Goal: Transaction & Acquisition: Book appointment/travel/reservation

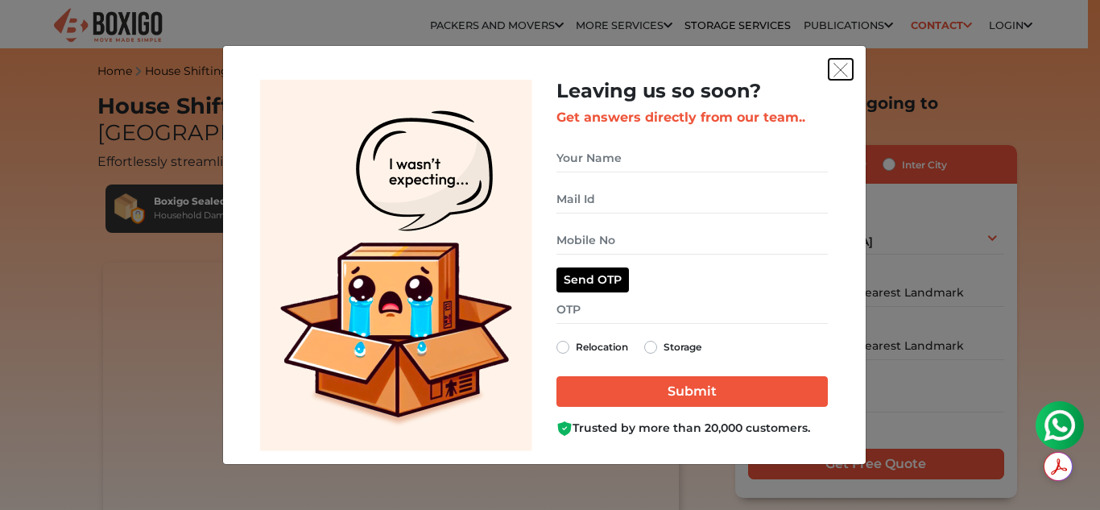
click at [848, 65] on button "get free quote dialog" at bounding box center [841, 69] width 24 height 21
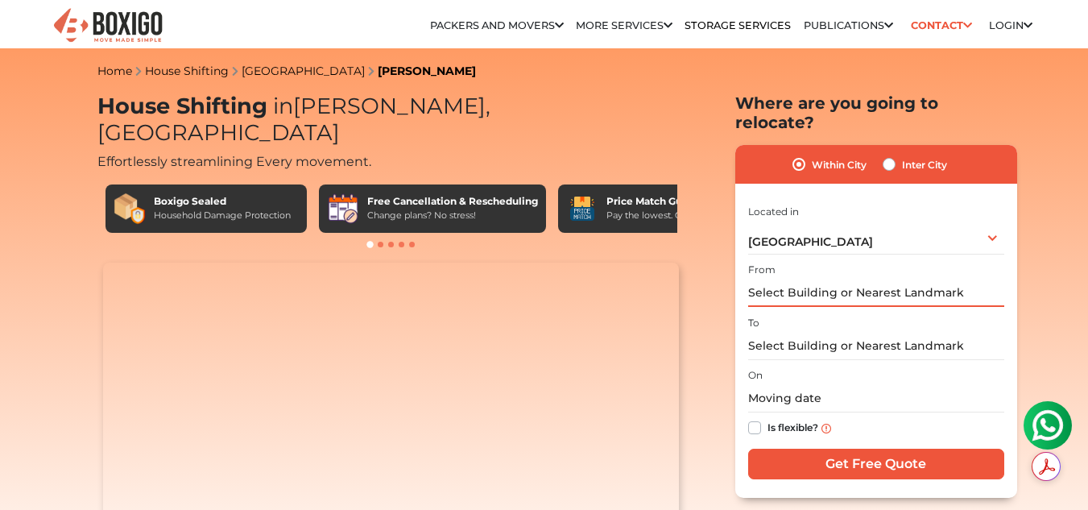
click at [861, 279] on input "text" at bounding box center [876, 293] width 256 height 28
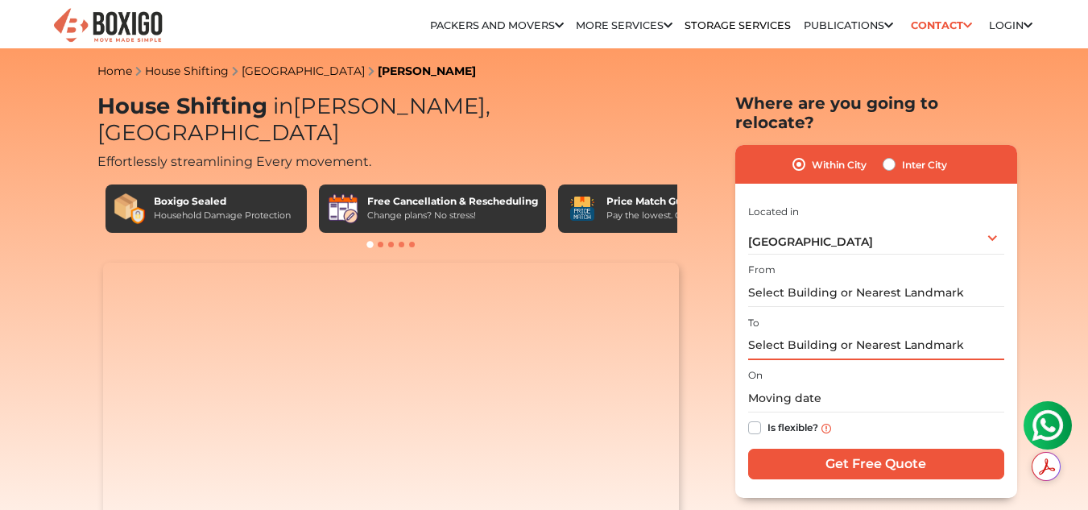
click at [847, 332] on input "text" at bounding box center [876, 346] width 256 height 28
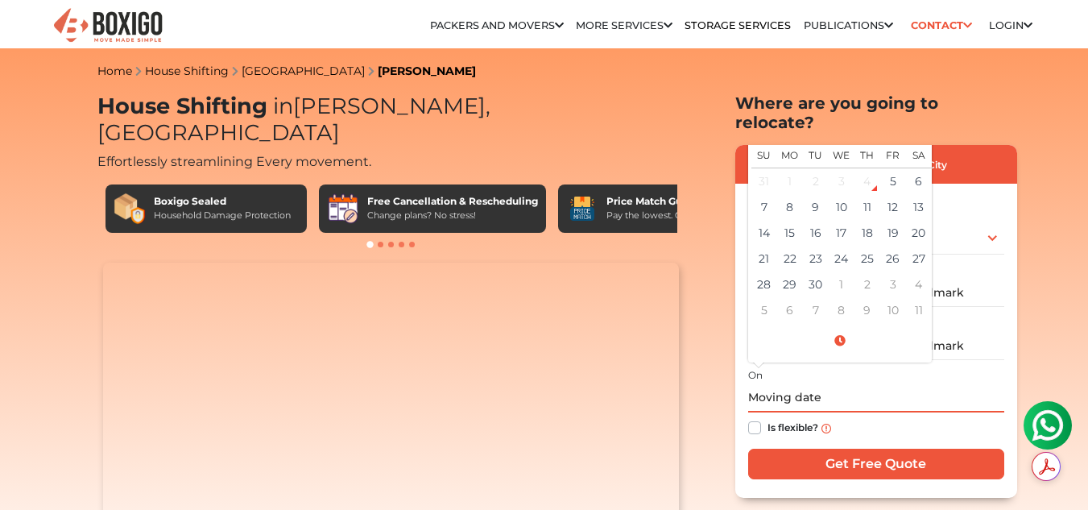
click at [805, 384] on input "text" at bounding box center [876, 398] width 256 height 28
click at [1014, 229] on div "Within City Inter City I am shifting my 1 BHK 2 BHK 3 BHK 3 + BHK FEW ITEMS 1 B…" at bounding box center [876, 321] width 282 height 352
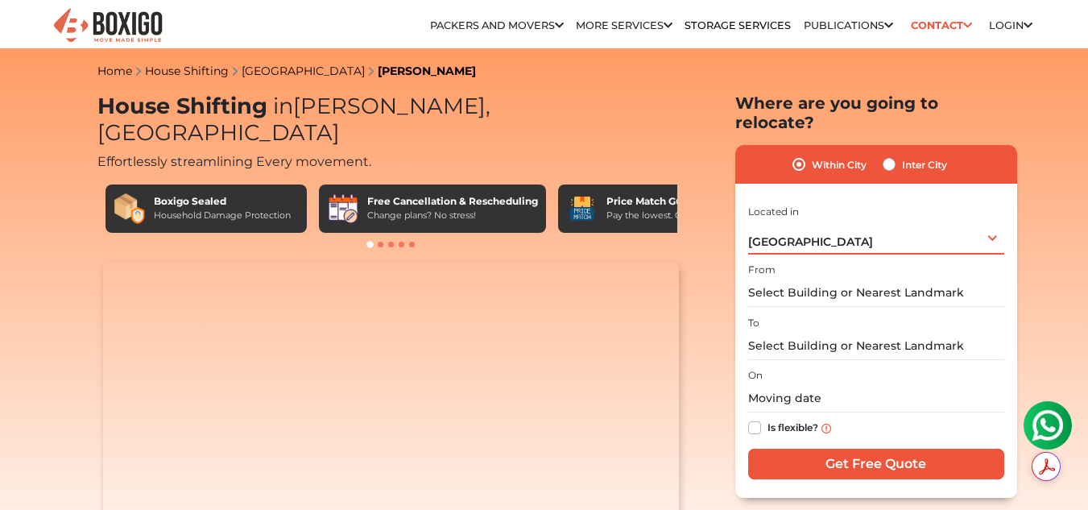
click at [989, 231] on div "[GEOGRAPHIC_DATA] Select City [GEOGRAPHIC_DATA] [GEOGRAPHIC_DATA] [GEOGRAPHIC_D…" at bounding box center [876, 238] width 256 height 34
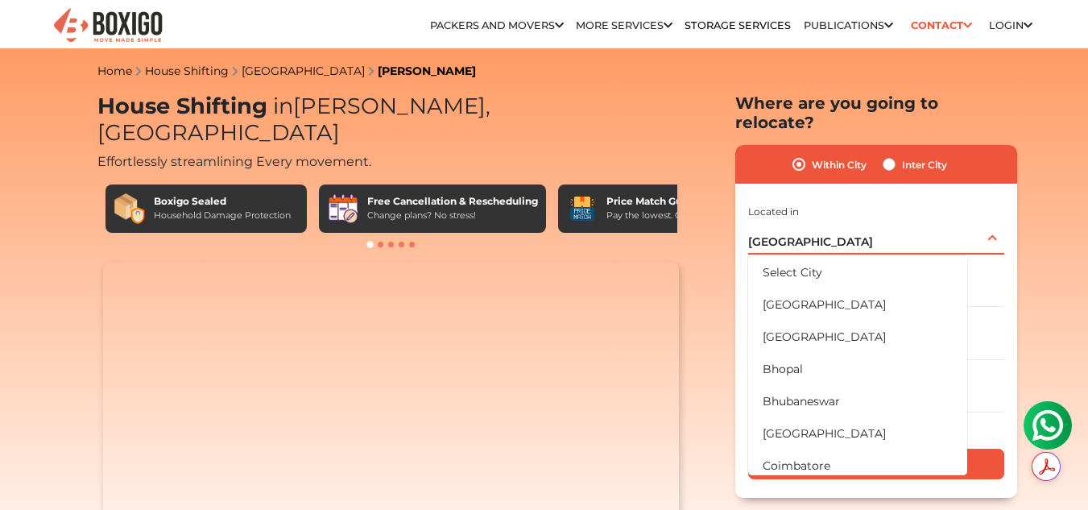
click at [838, 227] on div "[GEOGRAPHIC_DATA] Select City [GEOGRAPHIC_DATA] [GEOGRAPHIC_DATA] [GEOGRAPHIC_D…" at bounding box center [876, 238] width 256 height 34
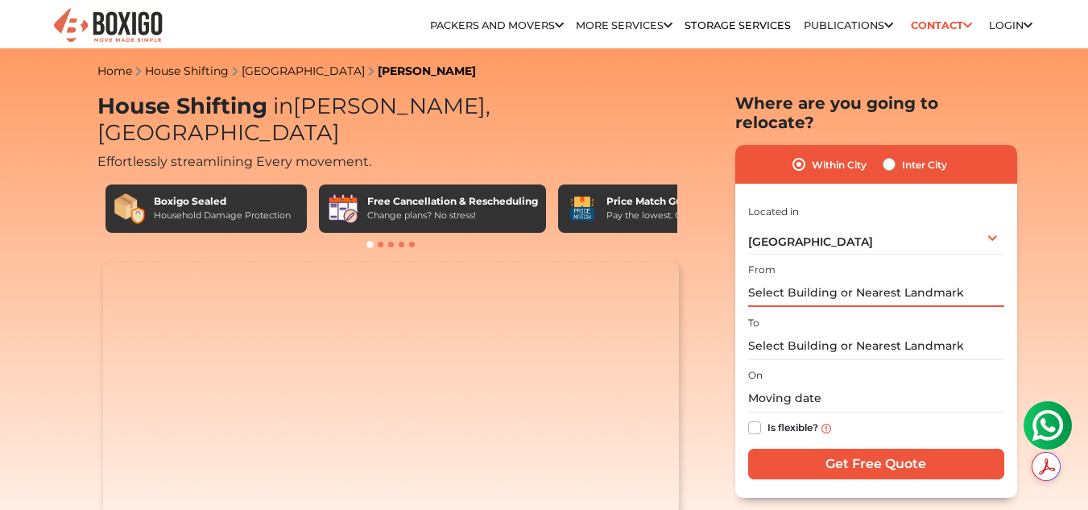
click at [828, 279] on input "text" at bounding box center [876, 293] width 256 height 28
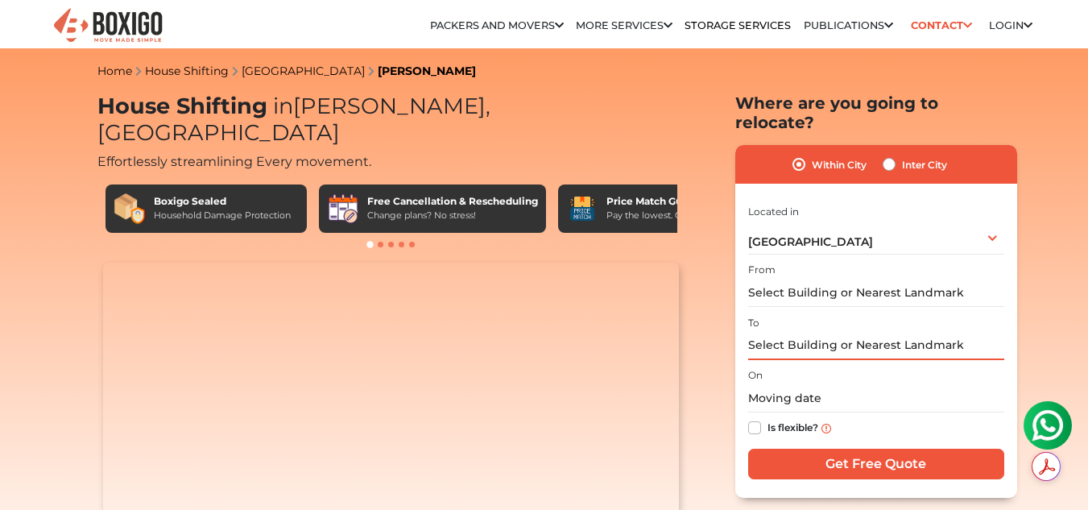
click at [834, 332] on input "text" at bounding box center [876, 346] width 256 height 28
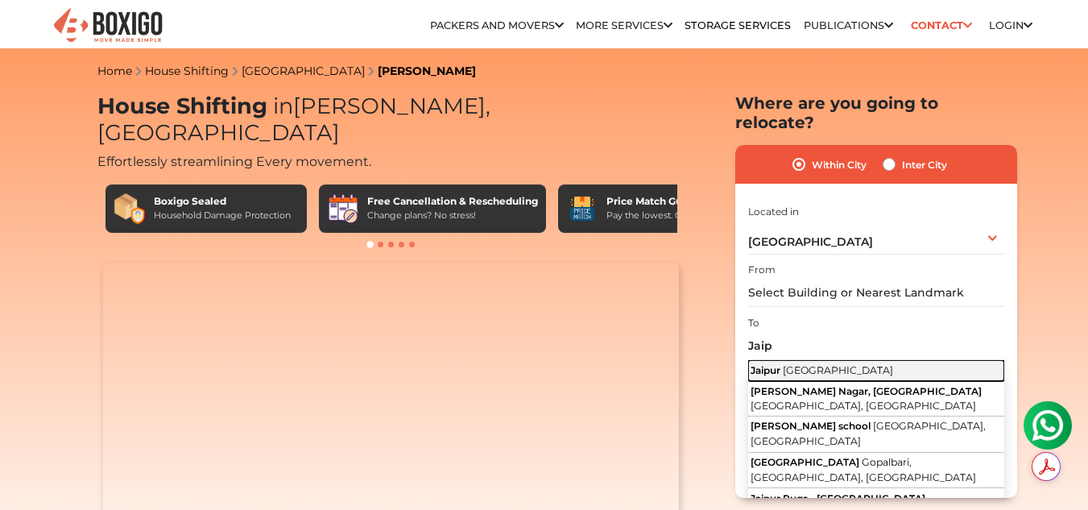
click at [824, 364] on span "[GEOGRAPHIC_DATA]" at bounding box center [838, 370] width 110 height 12
type input "[GEOGRAPHIC_DATA], [GEOGRAPHIC_DATA]"
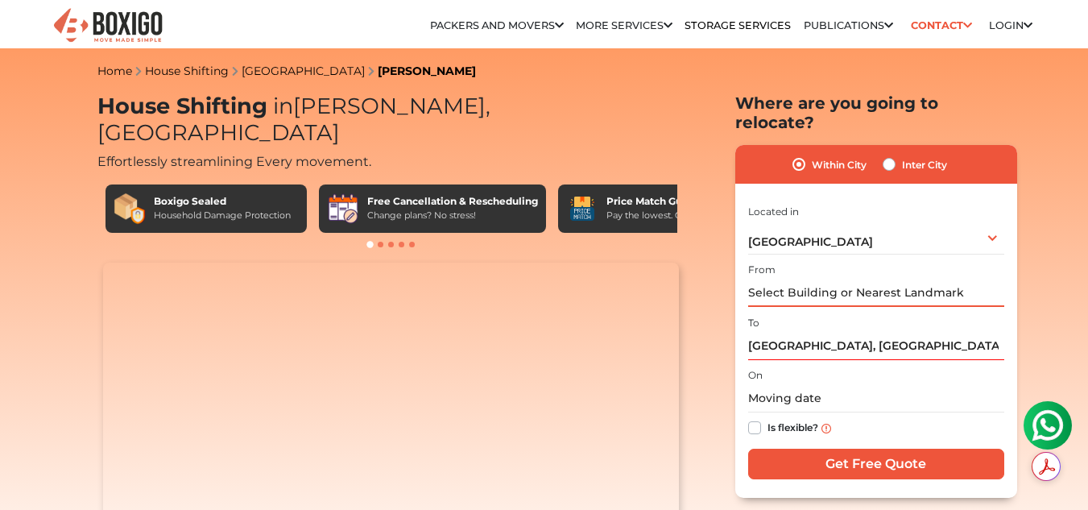
click at [797, 279] on input "text" at bounding box center [876, 293] width 256 height 28
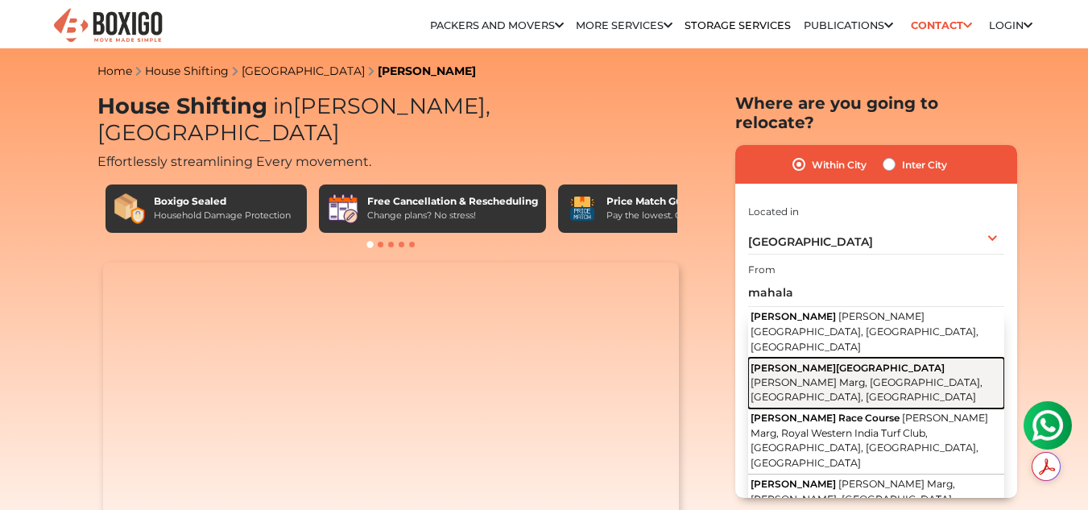
click at [858, 376] on span "[PERSON_NAME] Marg, [GEOGRAPHIC_DATA], [GEOGRAPHIC_DATA], [GEOGRAPHIC_DATA]" at bounding box center [866, 389] width 232 height 27
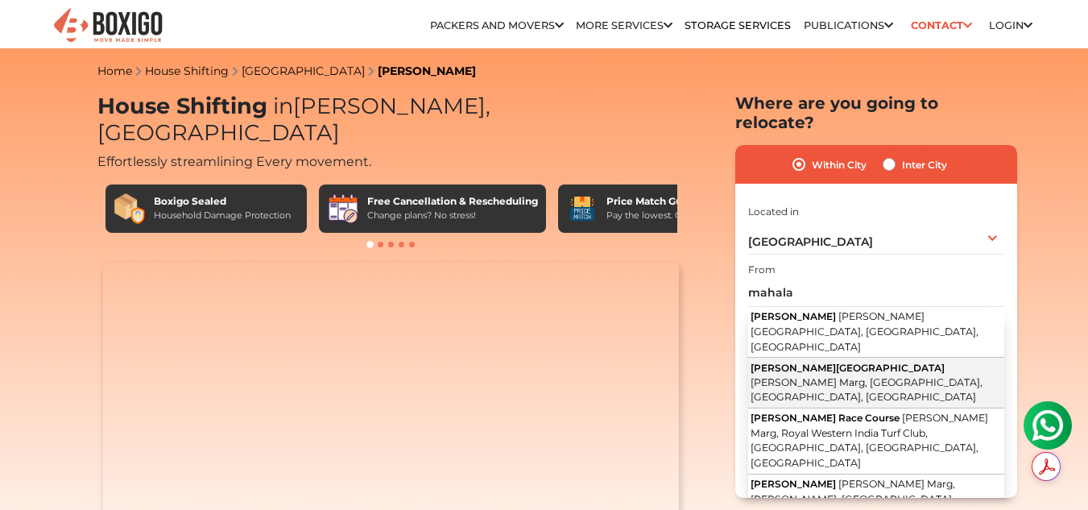
type input "[PERSON_NAME][GEOGRAPHIC_DATA], [PERSON_NAME][GEOGRAPHIC_DATA], [GEOGRAPHIC_DAT…"
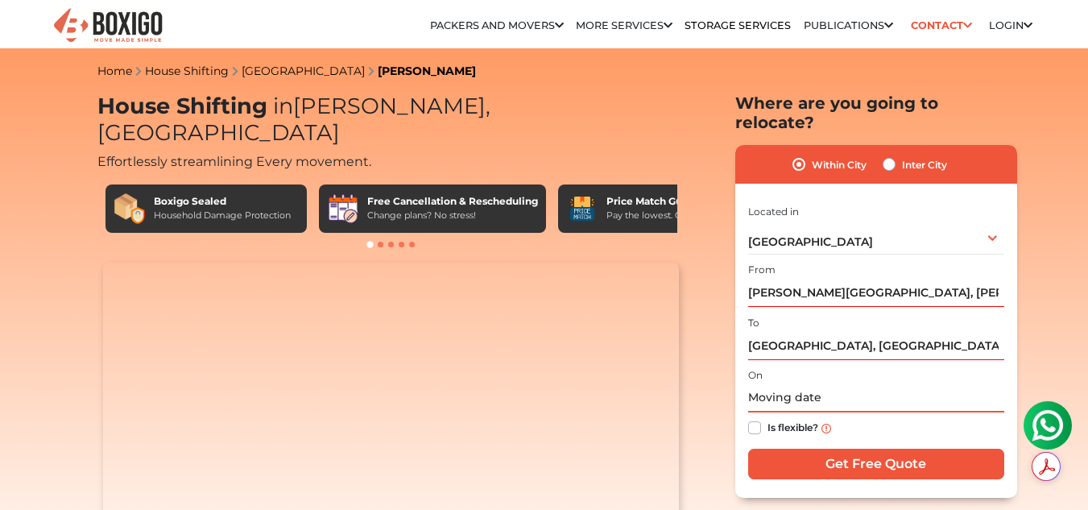
click at [784, 384] on input "text" at bounding box center [876, 398] width 256 height 28
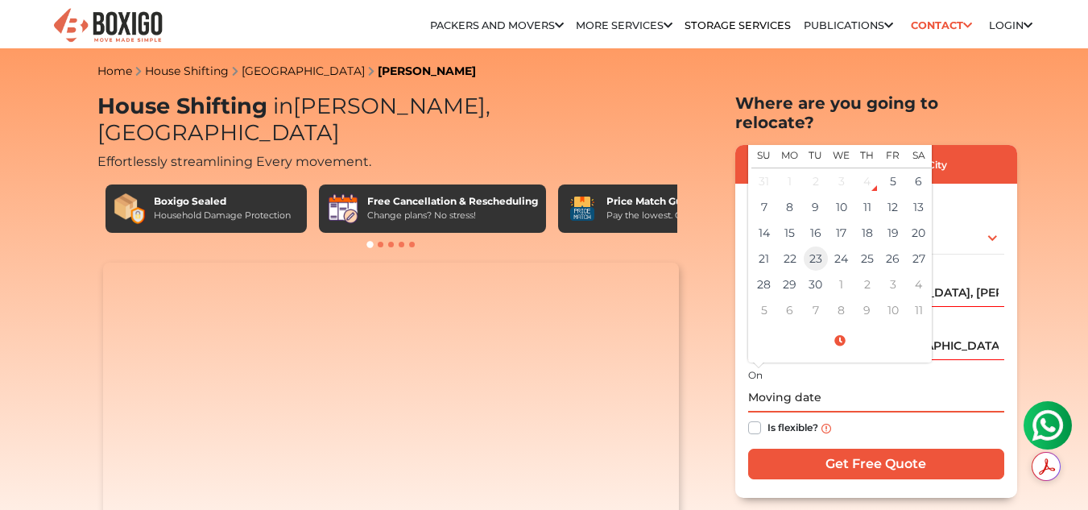
click at [812, 246] on td "23" at bounding box center [816, 259] width 26 height 26
type input "[DATE] 12:00 AM"
click at [761, 412] on div "Is flexible?" at bounding box center [876, 427] width 256 height 31
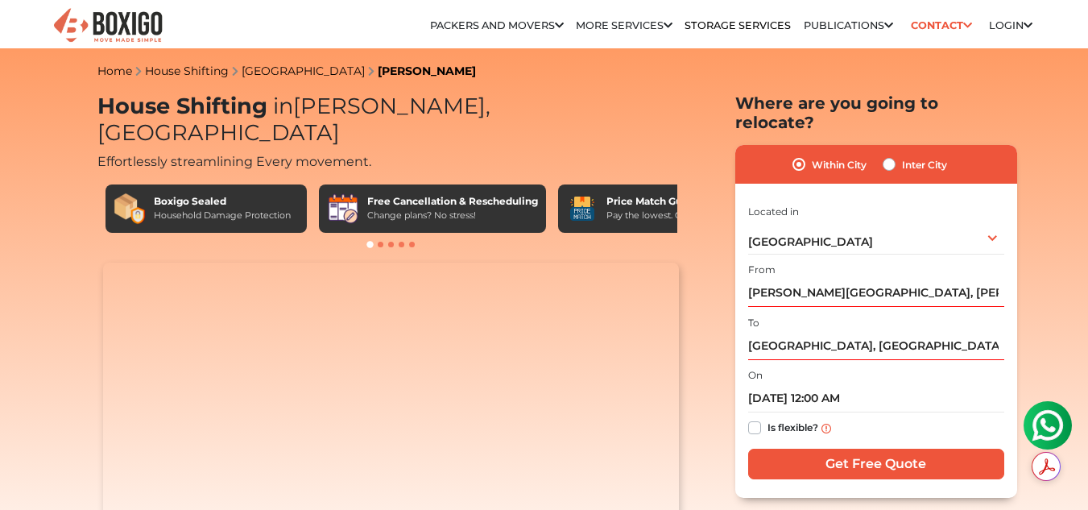
click at [761, 412] on div "Is flexible?" at bounding box center [876, 427] width 256 height 31
click at [767, 418] on label "Is flexible?" at bounding box center [792, 426] width 51 height 17
click at [756, 418] on input "Is flexible?" at bounding box center [754, 426] width 13 height 16
checkbox input "true"
click at [843, 448] on input "Get Free Quote" at bounding box center [876, 463] width 256 height 31
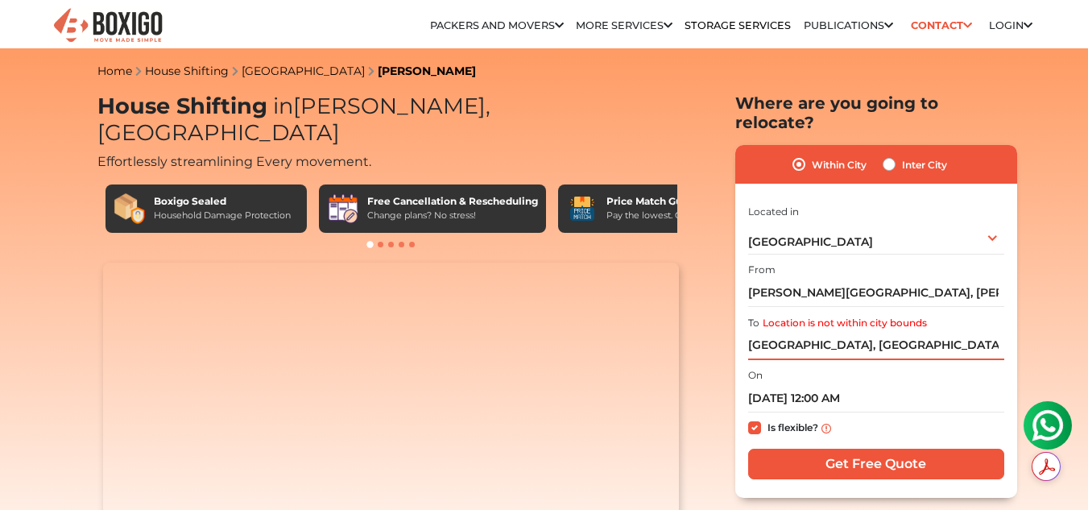
click at [867, 332] on input "[GEOGRAPHIC_DATA], [GEOGRAPHIC_DATA]" at bounding box center [876, 346] width 256 height 28
click at [902, 155] on label "Inter City" at bounding box center [924, 164] width 45 height 19
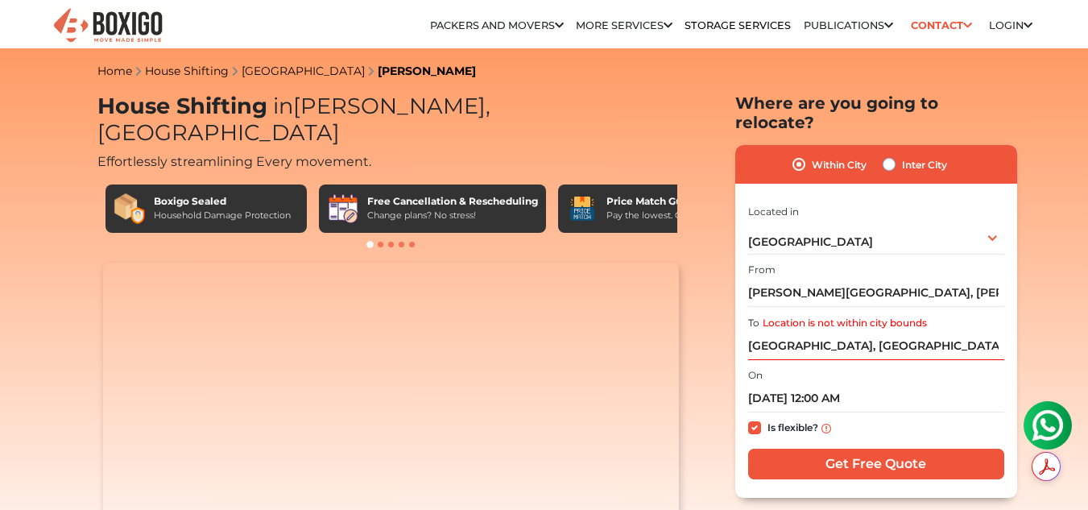
click at [893, 155] on input "Inter City" at bounding box center [888, 163] width 13 height 16
radio input "true"
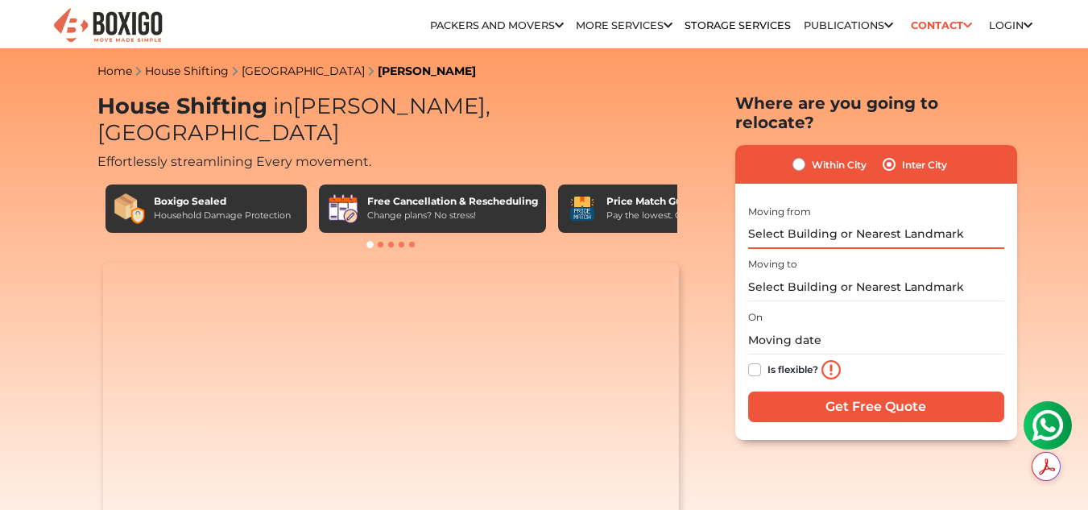
click at [854, 221] on input "text" at bounding box center [876, 235] width 256 height 28
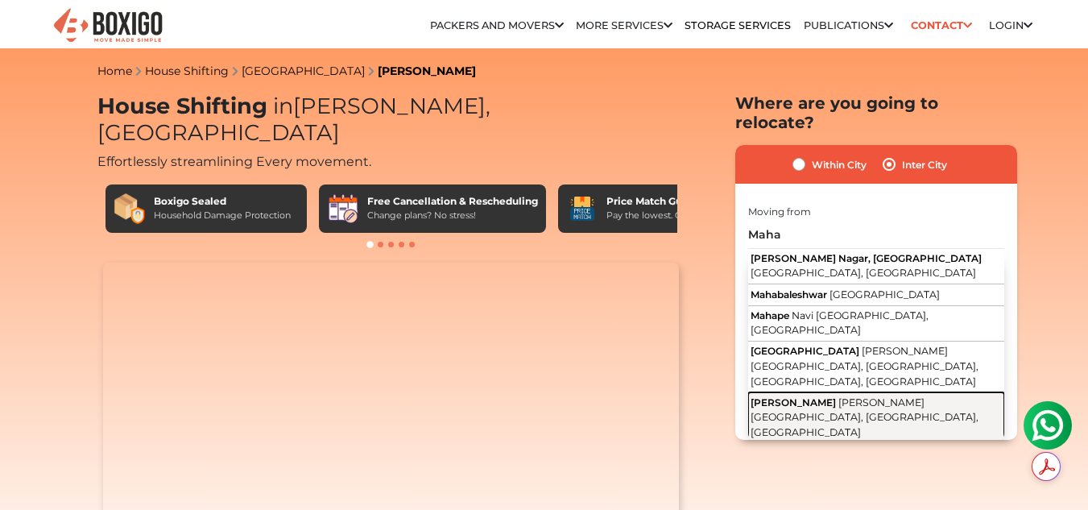
click at [891, 392] on button "[PERSON_NAME][GEOGRAPHIC_DATA][PERSON_NAME], [GEOGRAPHIC_DATA], [GEOGRAPHIC_DAT…" at bounding box center [876, 417] width 256 height 50
type input "[PERSON_NAME], [PERSON_NAME][GEOGRAPHIC_DATA], [GEOGRAPHIC_DATA], [GEOGRAPHIC_D…"
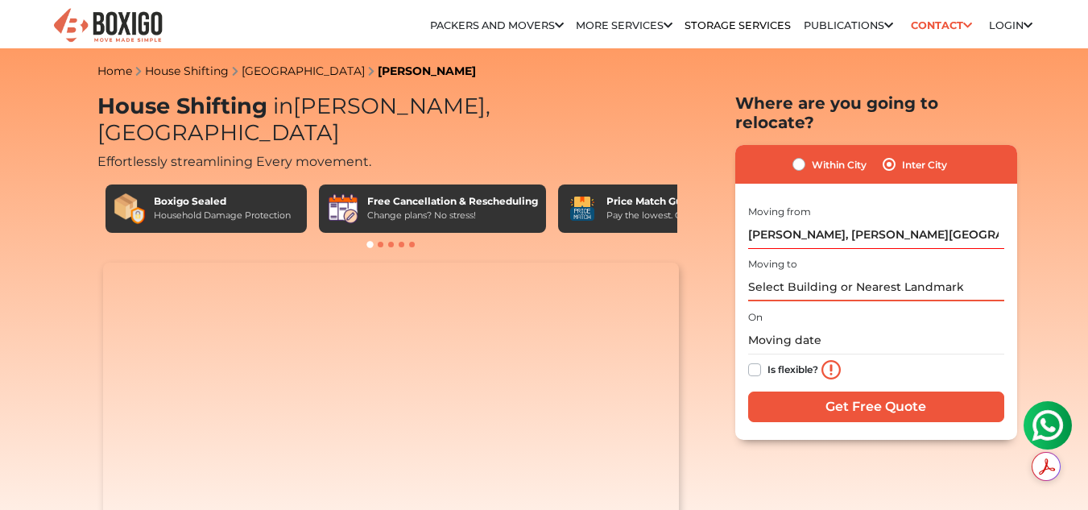
click at [820, 273] on input "text" at bounding box center [876, 287] width 256 height 28
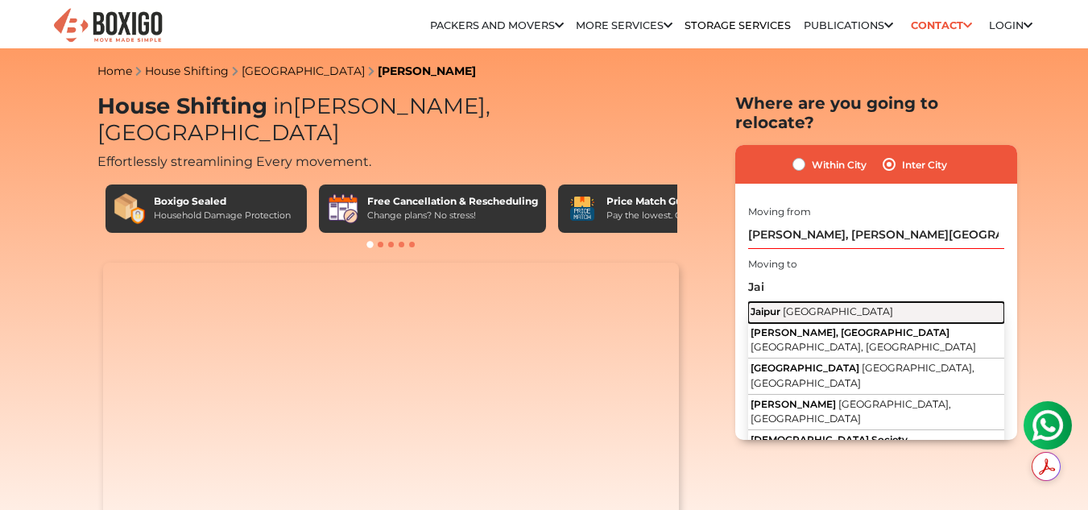
click at [831, 305] on span "[GEOGRAPHIC_DATA]" at bounding box center [838, 311] width 110 height 12
type input "[GEOGRAPHIC_DATA], [GEOGRAPHIC_DATA]"
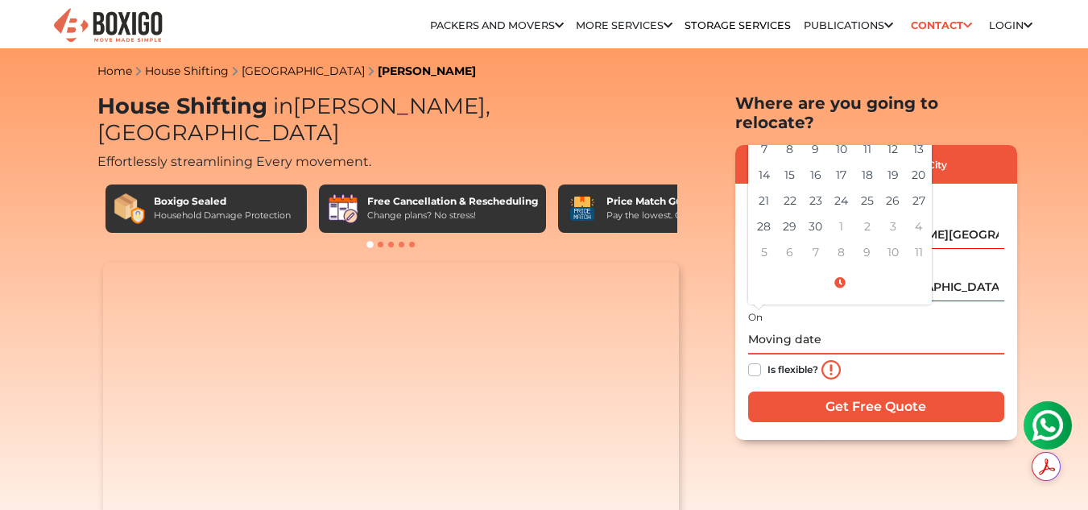
click at [783, 326] on input "text" at bounding box center [876, 340] width 256 height 28
click at [845, 162] on td "17" at bounding box center [842, 175] width 26 height 26
type input "[DATE] 12:00 AM"
click at [767, 360] on label "Is flexible?" at bounding box center [792, 368] width 51 height 17
click at [758, 360] on input "Is flexible?" at bounding box center [754, 368] width 13 height 16
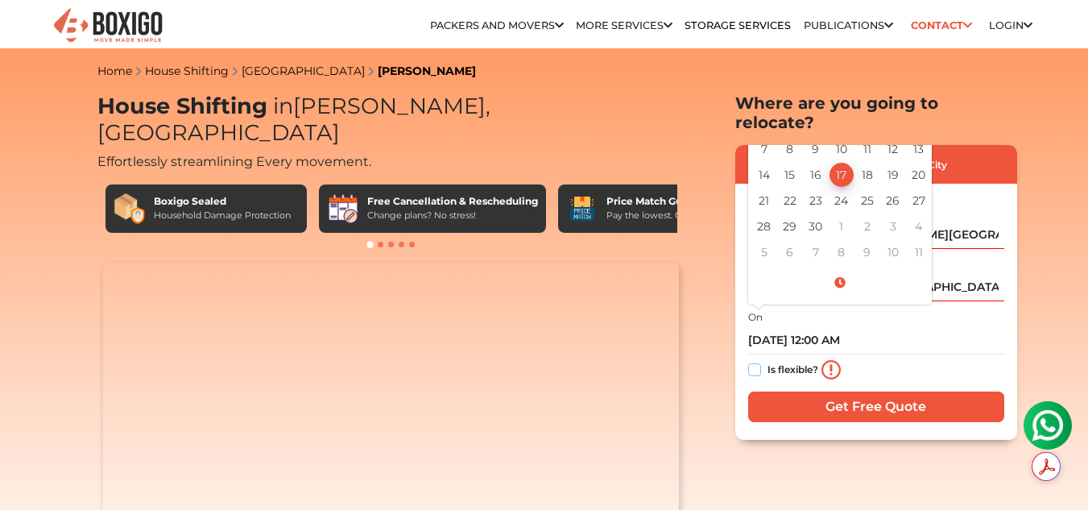
checkbox input "true"
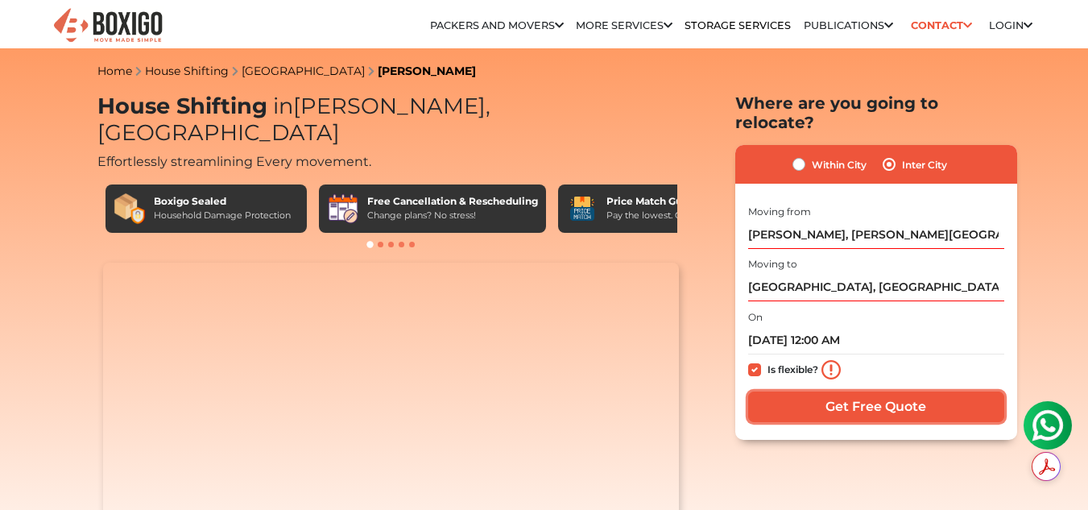
click at [830, 391] on input "Get Free Quote" at bounding box center [876, 406] width 256 height 31
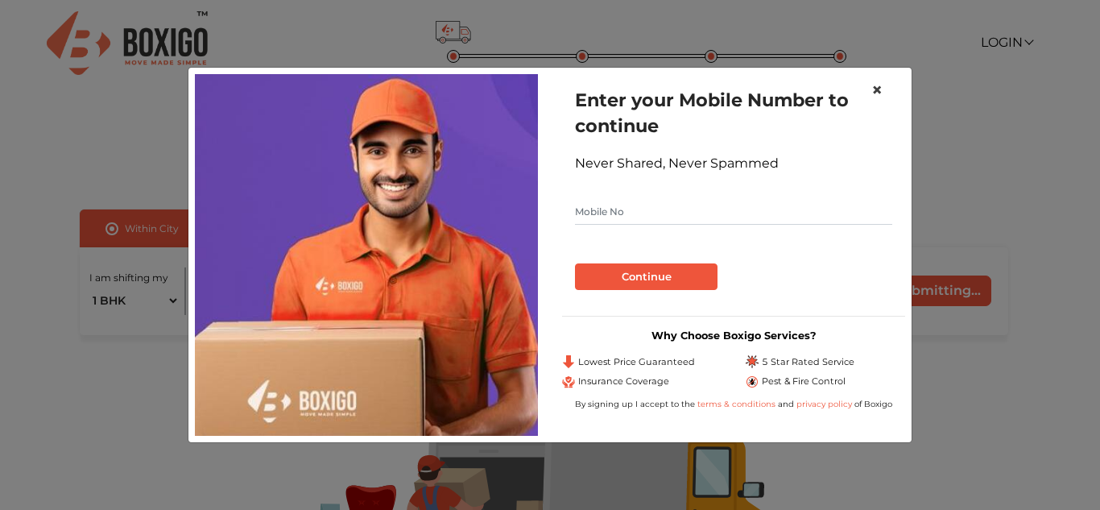
click at [879, 93] on span "×" at bounding box center [876, 89] width 11 height 23
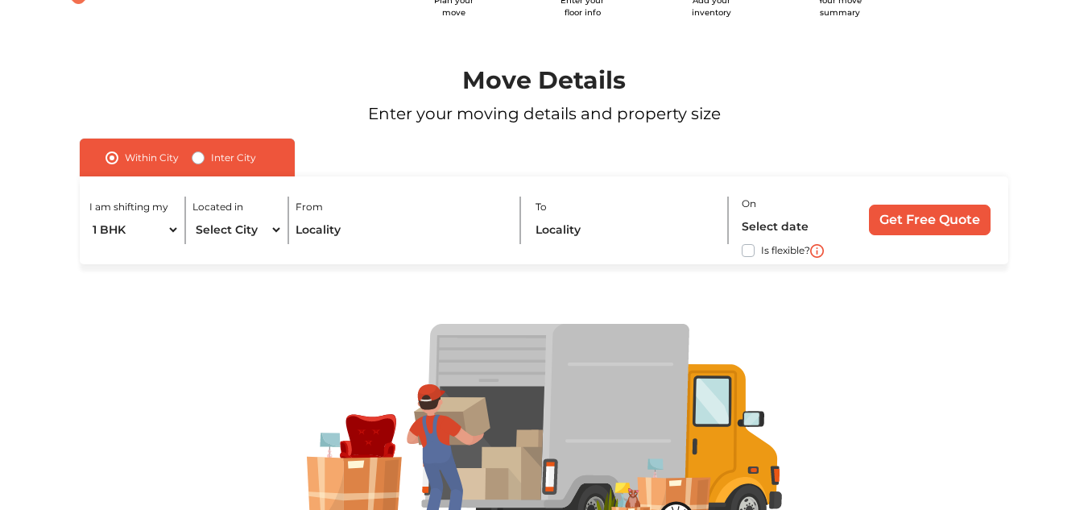
scroll to position [122, 0]
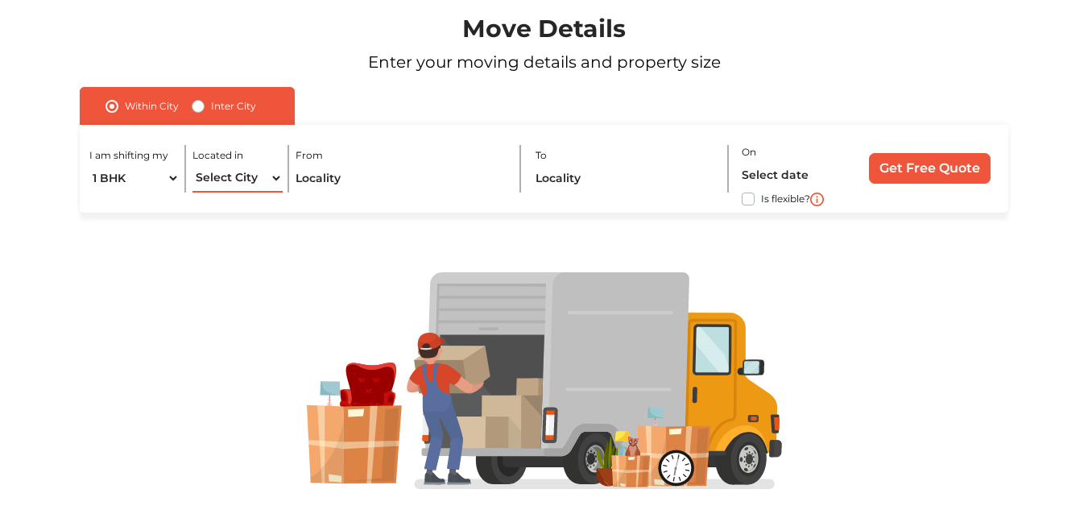
click at [221, 177] on select "Select City Bangalore Bengaluru Bhopal Bhubaneswar Chennai Coimbatore Cuttack D…" at bounding box center [237, 178] width 90 height 28
select select "[GEOGRAPHIC_DATA]"
click at [192, 164] on select "Select City Bangalore Bengaluru Bhopal Bhubaneswar Chennai Coimbatore Cuttack D…" at bounding box center [237, 178] width 90 height 28
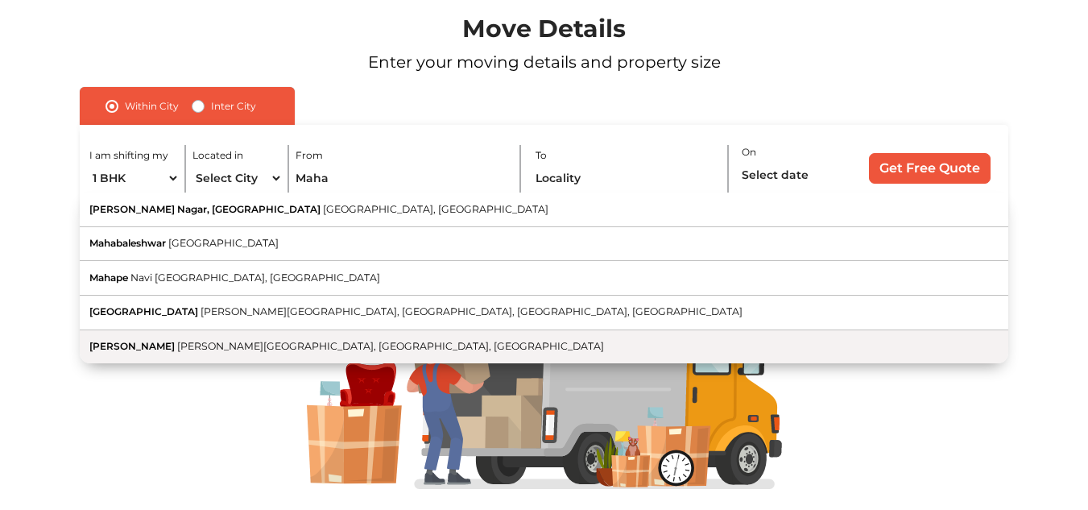
click at [379, 355] on button "Mahalaxmi Temple Mahalaxmi West, Central West, Mumbai, Maharashtra" at bounding box center [544, 347] width 928 height 34
type input "[PERSON_NAME], [PERSON_NAME][GEOGRAPHIC_DATA], [GEOGRAPHIC_DATA], [GEOGRAPHIC_D…"
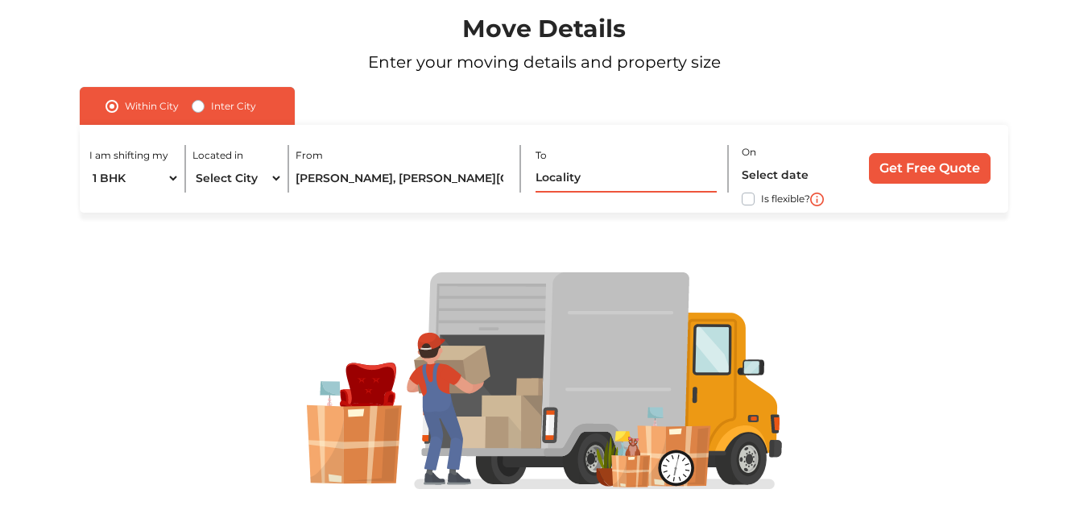
click at [607, 186] on input "text" at bounding box center [626, 178] width 182 height 28
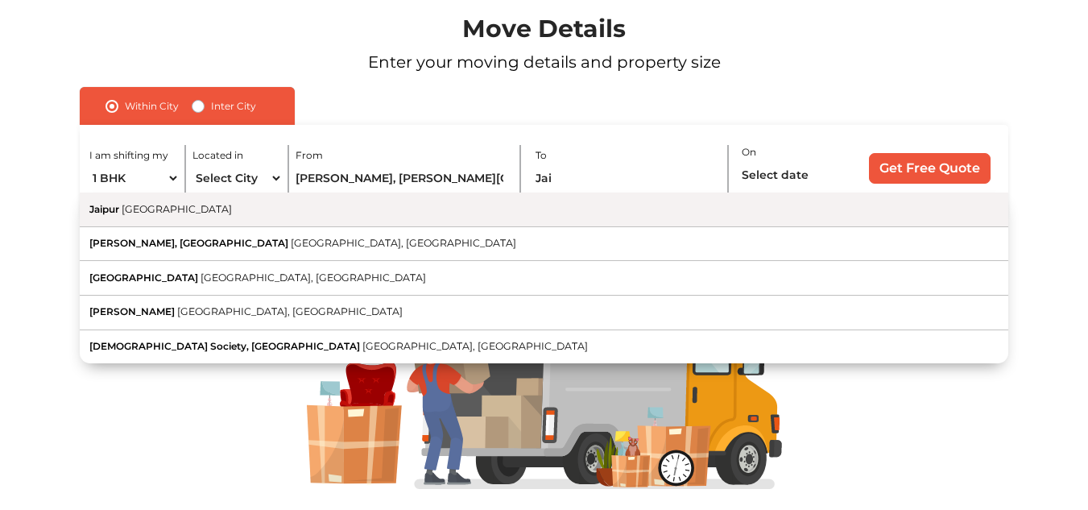
click at [605, 213] on button "Jaipur [GEOGRAPHIC_DATA]" at bounding box center [544, 209] width 928 height 35
type input "[GEOGRAPHIC_DATA], [GEOGRAPHIC_DATA]"
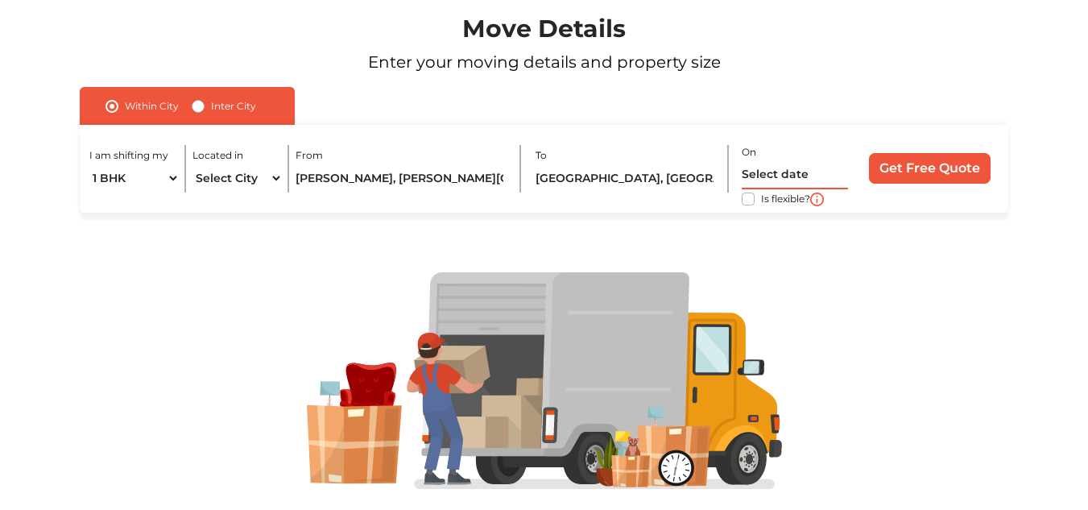
click at [818, 169] on input "text" at bounding box center [795, 175] width 107 height 28
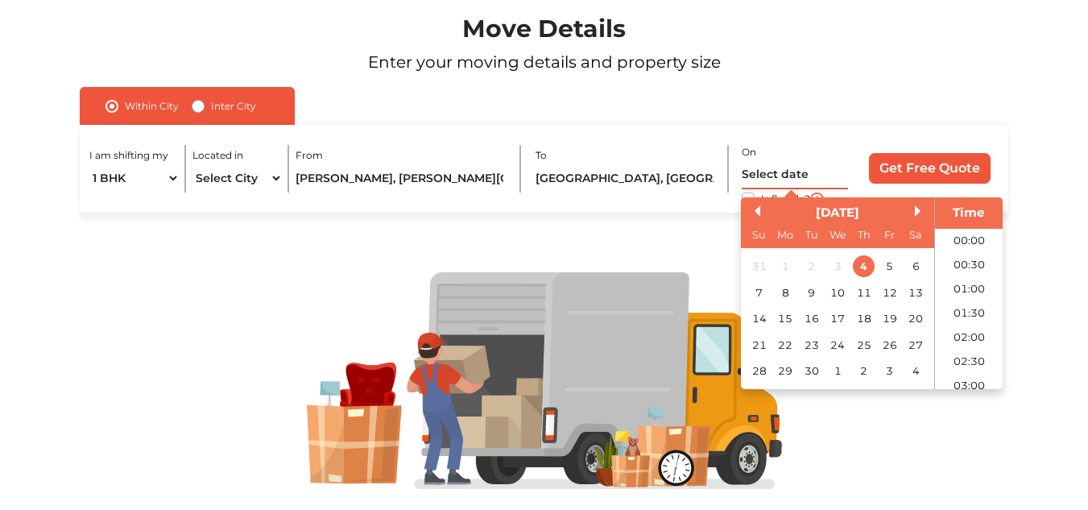
scroll to position [802, 0]
click at [866, 320] on div "18" at bounding box center [864, 319] width 22 height 22
type input "18/09/2025 12:00 AM"
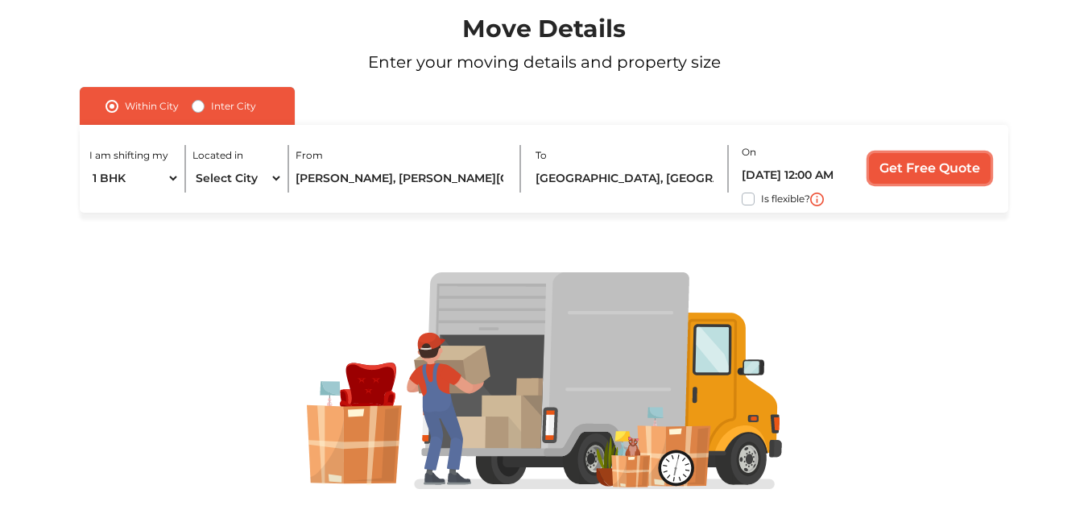
click at [918, 155] on input "Get Free Quote" at bounding box center [930, 168] width 122 height 31
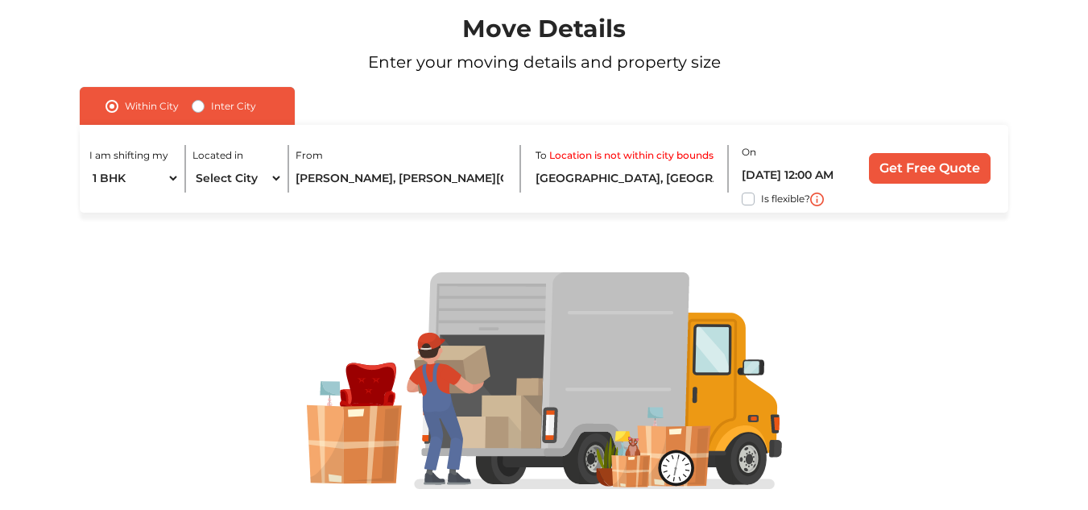
click at [211, 105] on label "Inter City" at bounding box center [233, 106] width 45 height 19
click at [204, 105] on input "Inter City" at bounding box center [198, 105] width 13 height 16
radio input "true"
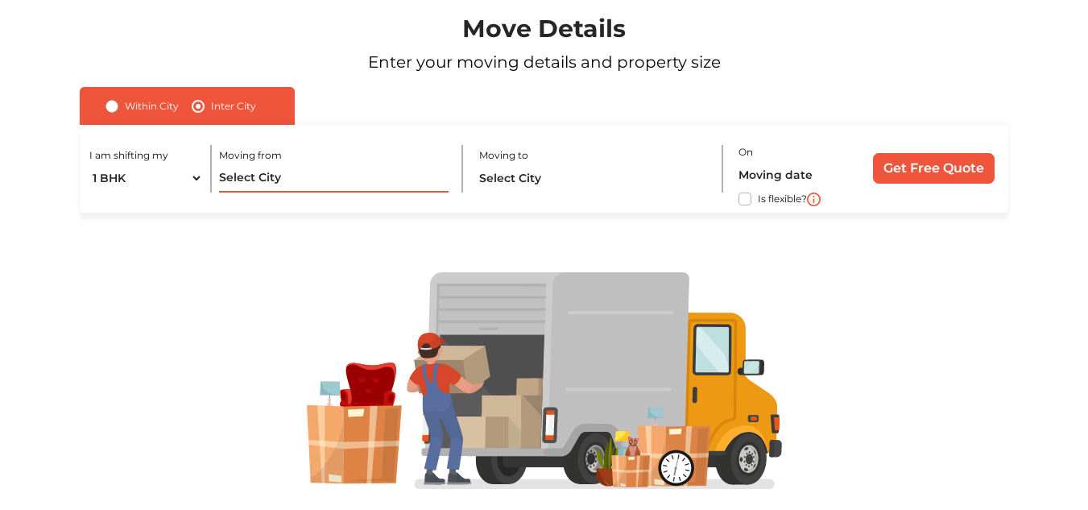
click at [254, 164] on input "text" at bounding box center [333, 178] width 229 height 28
type input "m"
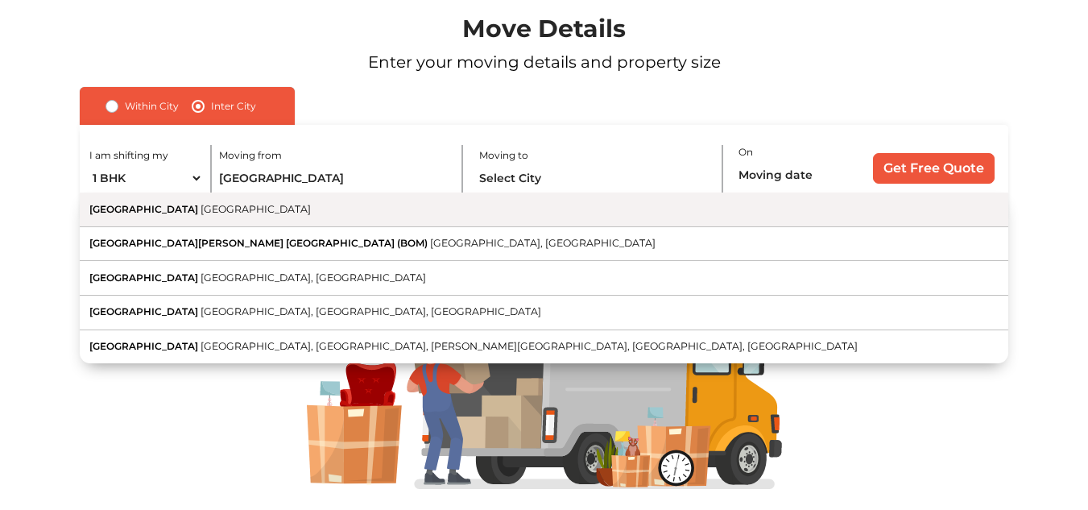
click at [336, 217] on button "Mumbai Maharashtra" at bounding box center [544, 209] width 928 height 35
type input "[GEOGRAPHIC_DATA], [GEOGRAPHIC_DATA]"
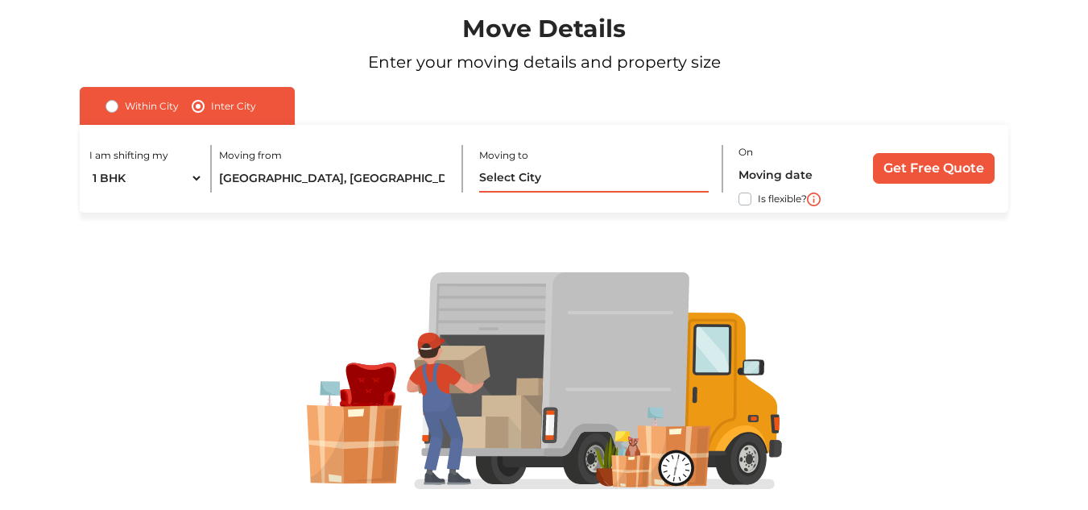
click at [645, 176] on input "text" at bounding box center [593, 178] width 229 height 28
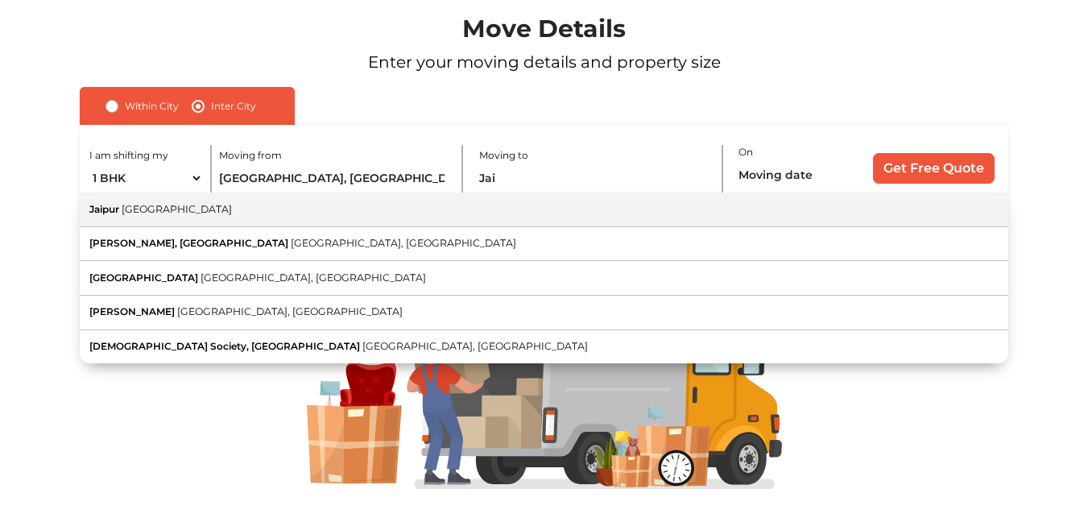
click at [584, 217] on button "Jaipur [GEOGRAPHIC_DATA]" at bounding box center [544, 209] width 928 height 35
type input "[GEOGRAPHIC_DATA], [GEOGRAPHIC_DATA]"
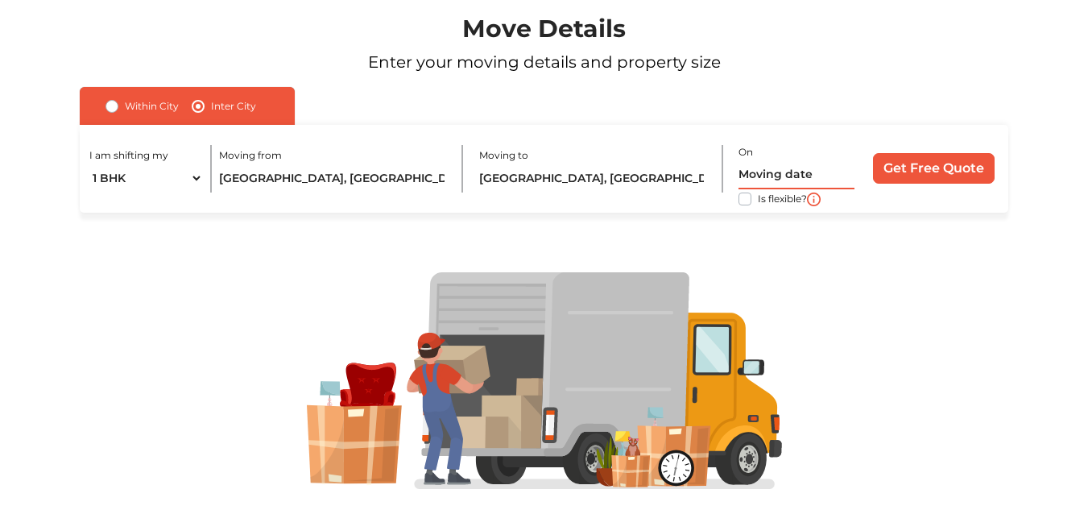
click at [823, 178] on input "text" at bounding box center [796, 175] width 116 height 28
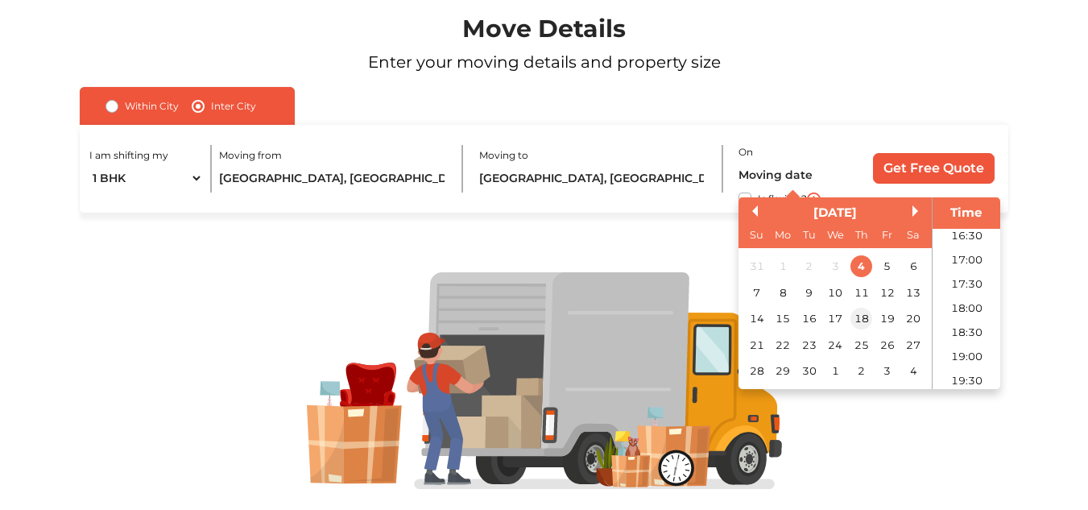
click at [867, 320] on div "18" at bounding box center [861, 319] width 22 height 22
type input "18/09/2025 12:00 AM"
click at [971, 162] on input "Get Free Quote" at bounding box center [934, 168] width 122 height 31
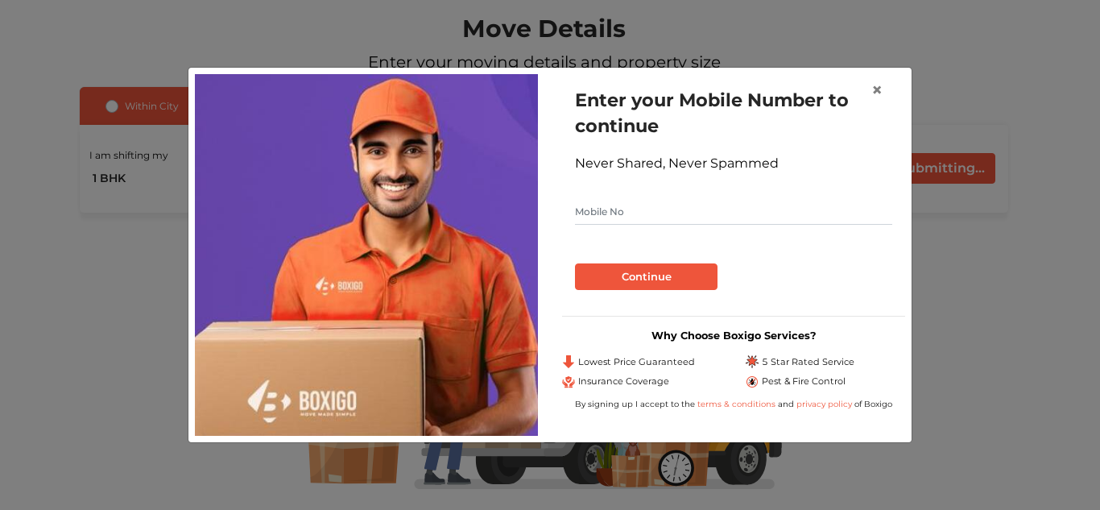
click at [750, 199] on input "text" at bounding box center [733, 212] width 317 height 26
click at [886, 81] on button "×" at bounding box center [876, 90] width 37 height 45
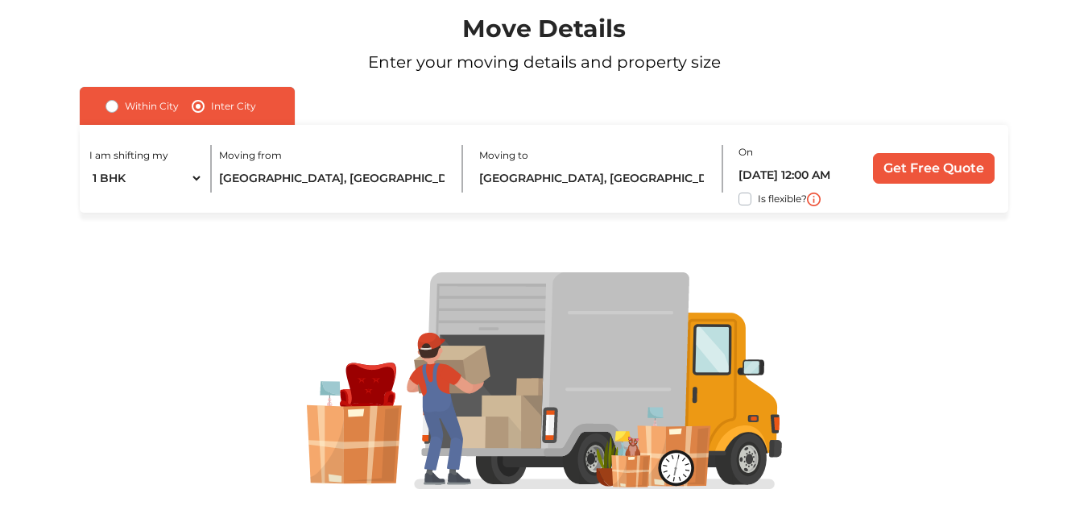
click at [758, 205] on label "Is flexible?" at bounding box center [782, 197] width 49 height 17
click at [93, 205] on input "Is flexible?" at bounding box center [86, 197] width 13 height 16
checkbox input "true"
click at [928, 175] on input "Get Free Quote" at bounding box center [934, 168] width 122 height 31
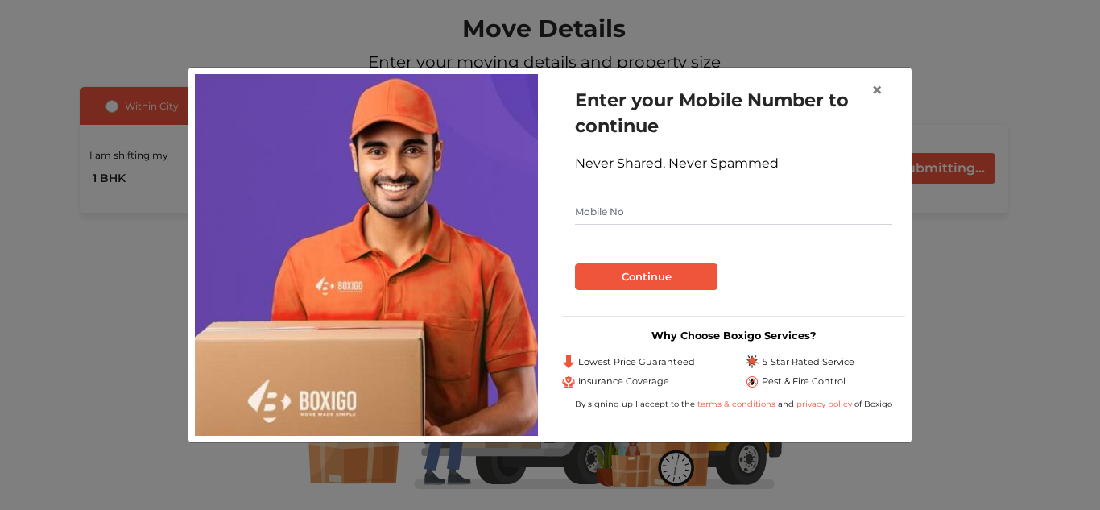
click at [728, 224] on input "text" at bounding box center [733, 212] width 317 height 26
type input "9662107116"
click at [680, 279] on button "Continue" at bounding box center [646, 276] width 143 height 27
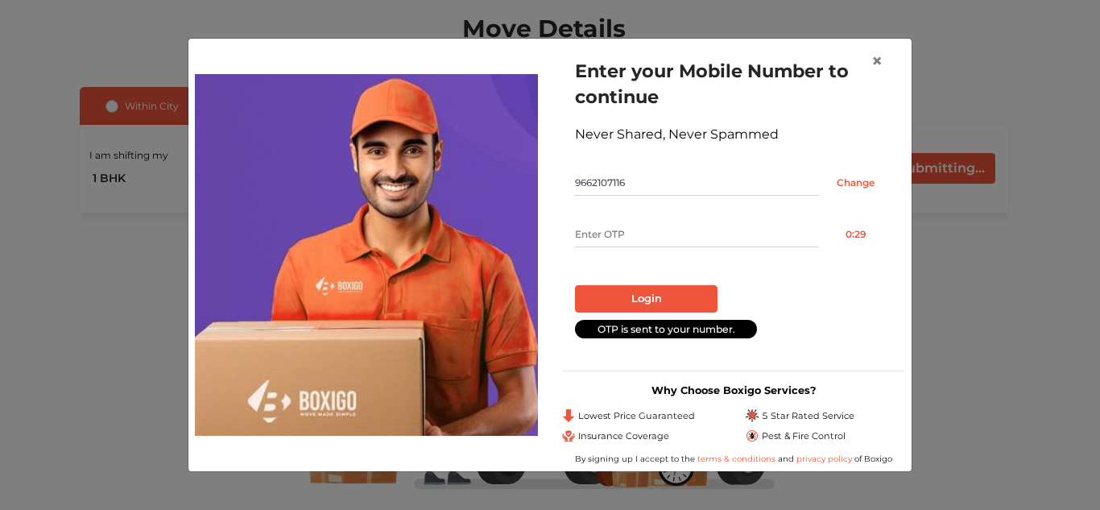
click at [634, 231] on input "text" at bounding box center [697, 234] width 244 height 26
click at [878, 62] on span "×" at bounding box center [876, 60] width 11 height 23
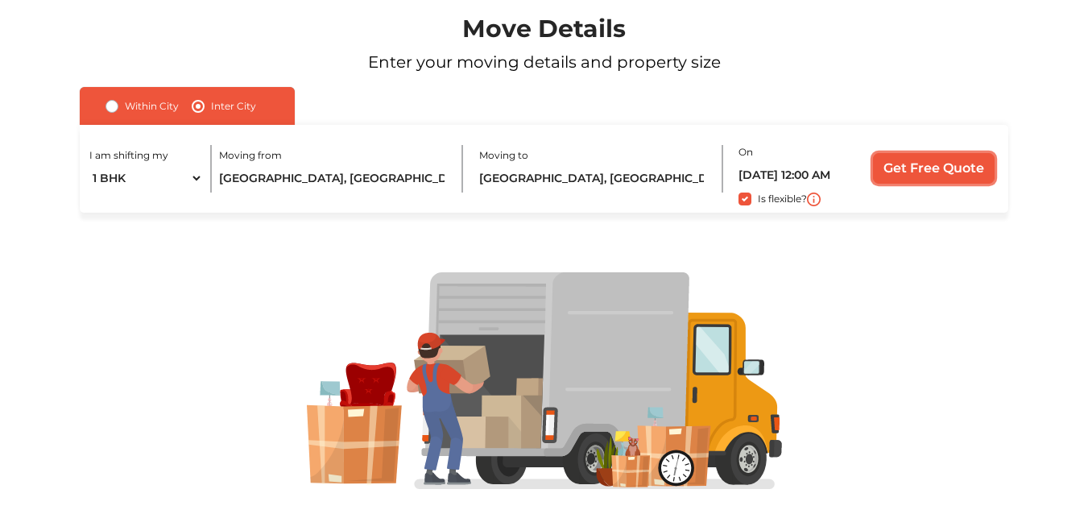
click at [901, 173] on input "Get Free Quote" at bounding box center [934, 168] width 122 height 31
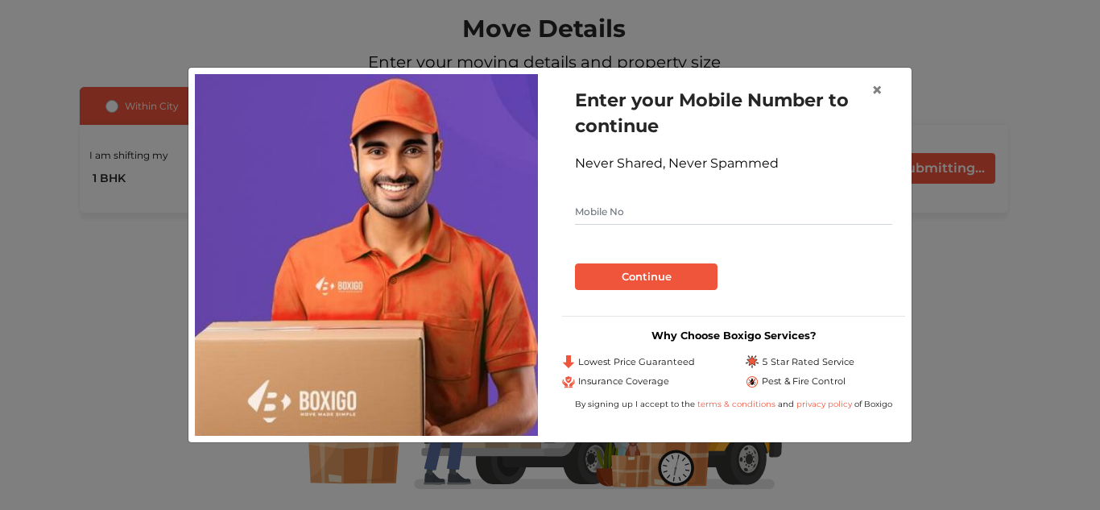
click at [783, 205] on input "text" at bounding box center [733, 212] width 317 height 26
type input "9662107116"
click at [693, 275] on button "Continue" at bounding box center [646, 276] width 143 height 27
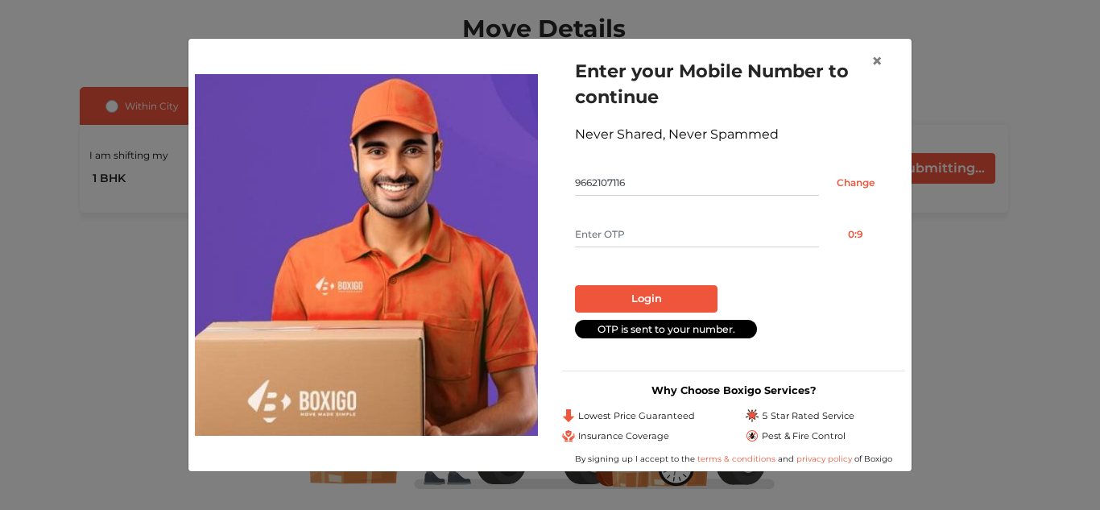
click at [674, 230] on input "text" at bounding box center [697, 234] width 244 height 26
type input "2119"
click at [677, 287] on button "Login" at bounding box center [646, 298] width 143 height 27
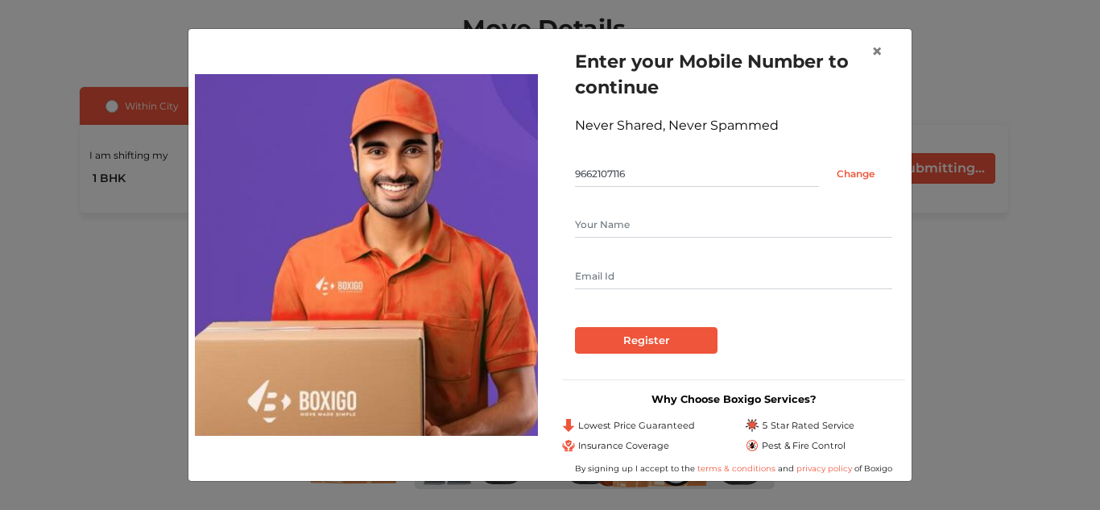
click at [677, 217] on input "text" at bounding box center [733, 225] width 317 height 26
type input "Abhinav Mathur"
type input "a.mathur80@yahoo.co.in"
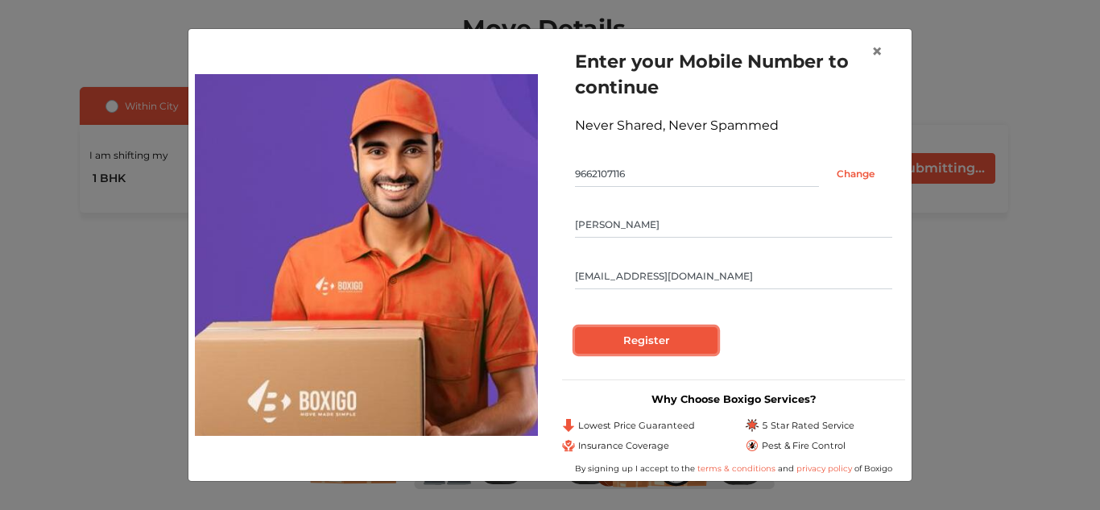
click at [668, 338] on input "Register" at bounding box center [646, 340] width 143 height 27
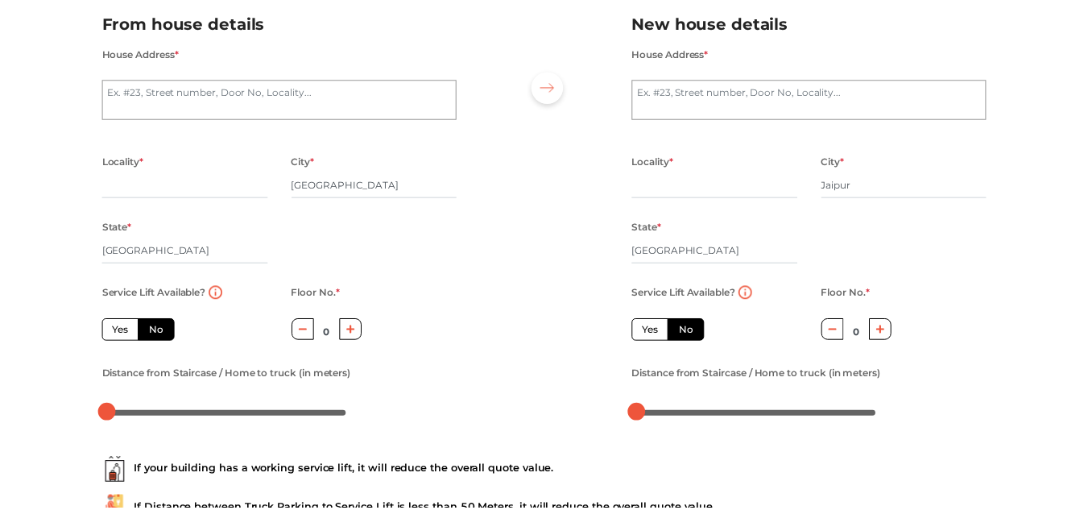
scroll to position [37, 0]
